Goal: Task Accomplishment & Management: Manage account settings

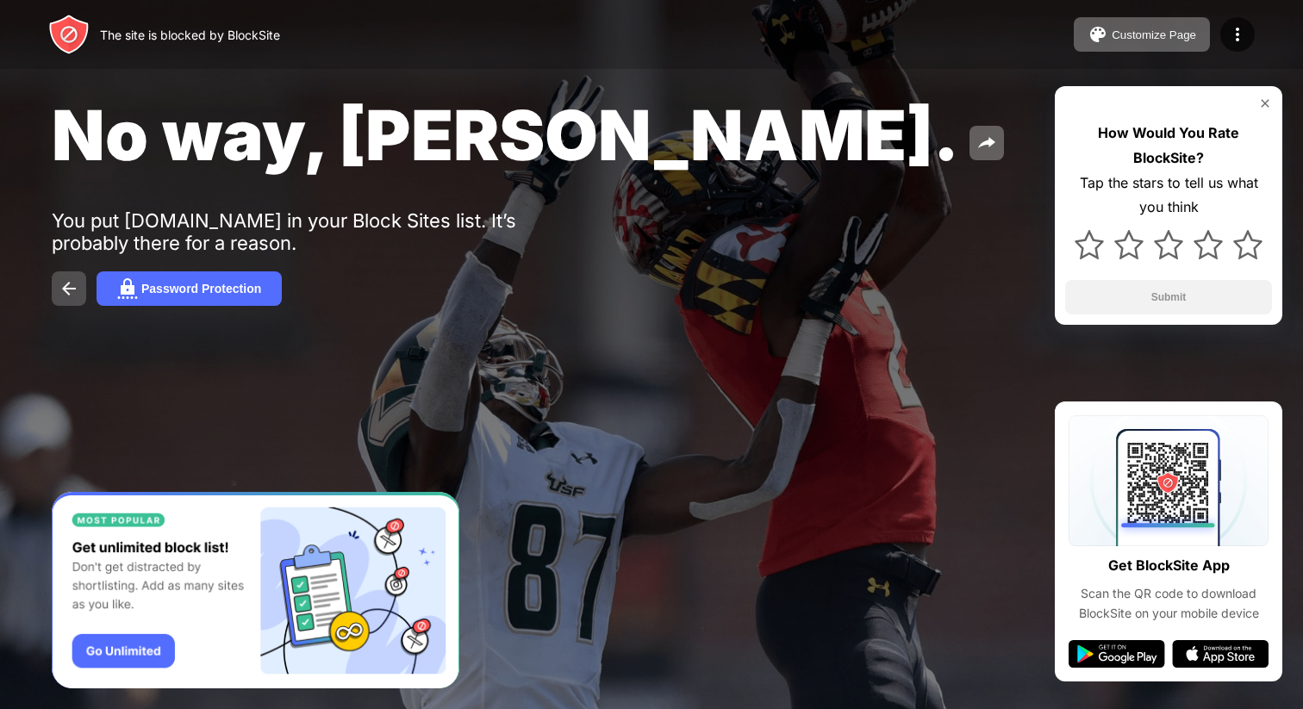
click at [68, 290] on img at bounding box center [69, 288] width 21 height 21
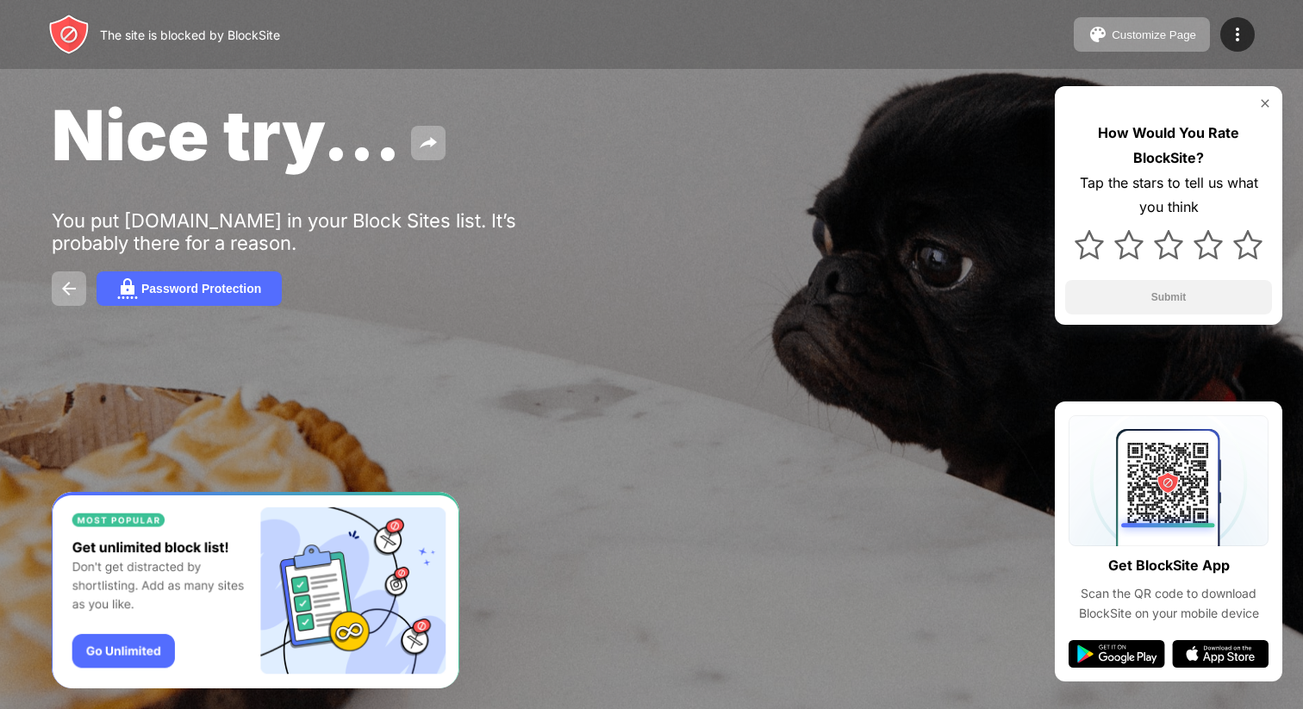
click at [1234, 35] on img at bounding box center [1237, 34] width 21 height 21
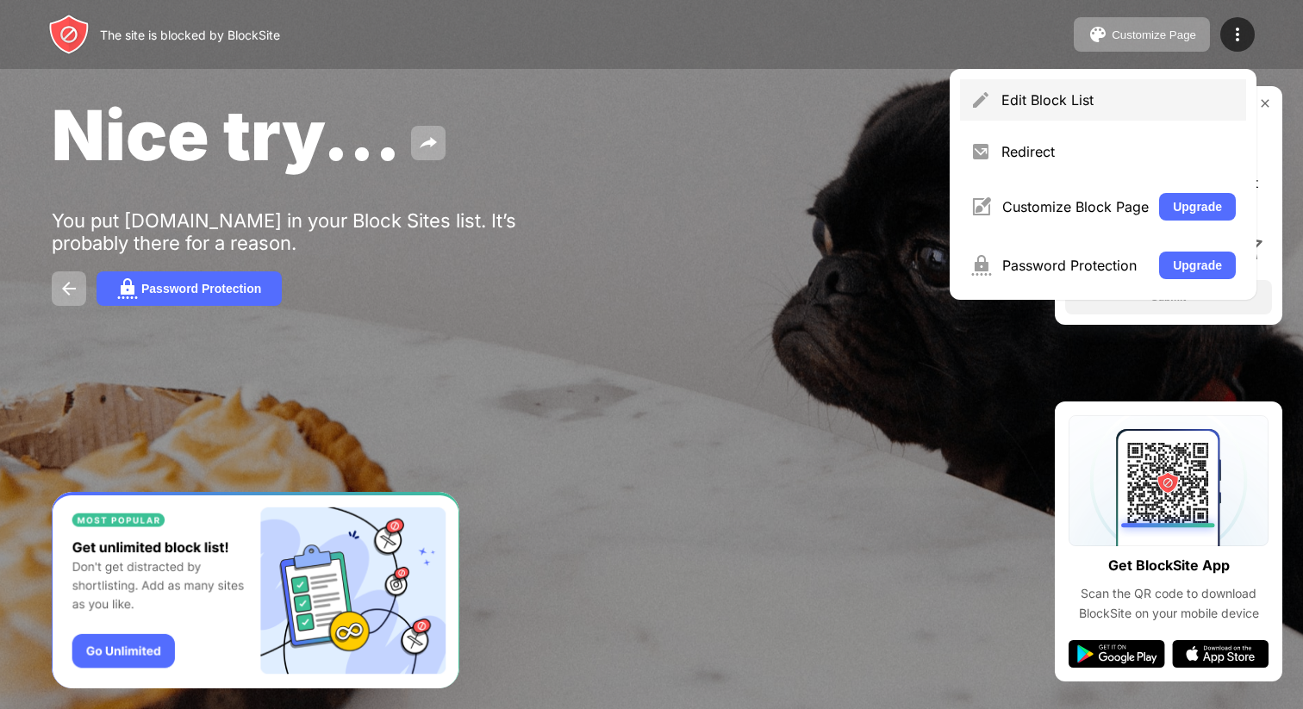
click at [1097, 101] on div "Edit Block List" at bounding box center [1118, 99] width 234 height 17
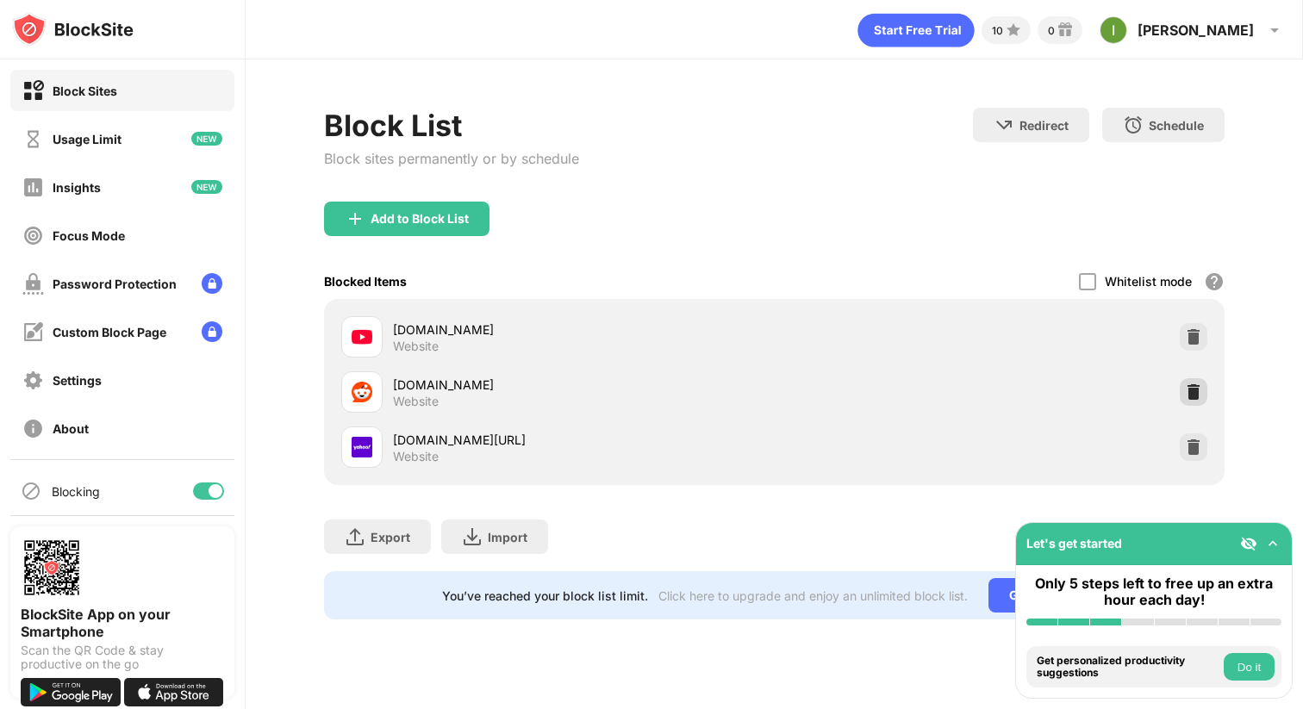
click at [1197, 391] on img at bounding box center [1193, 392] width 17 height 17
